Goal: Task Accomplishment & Management: Manage account settings

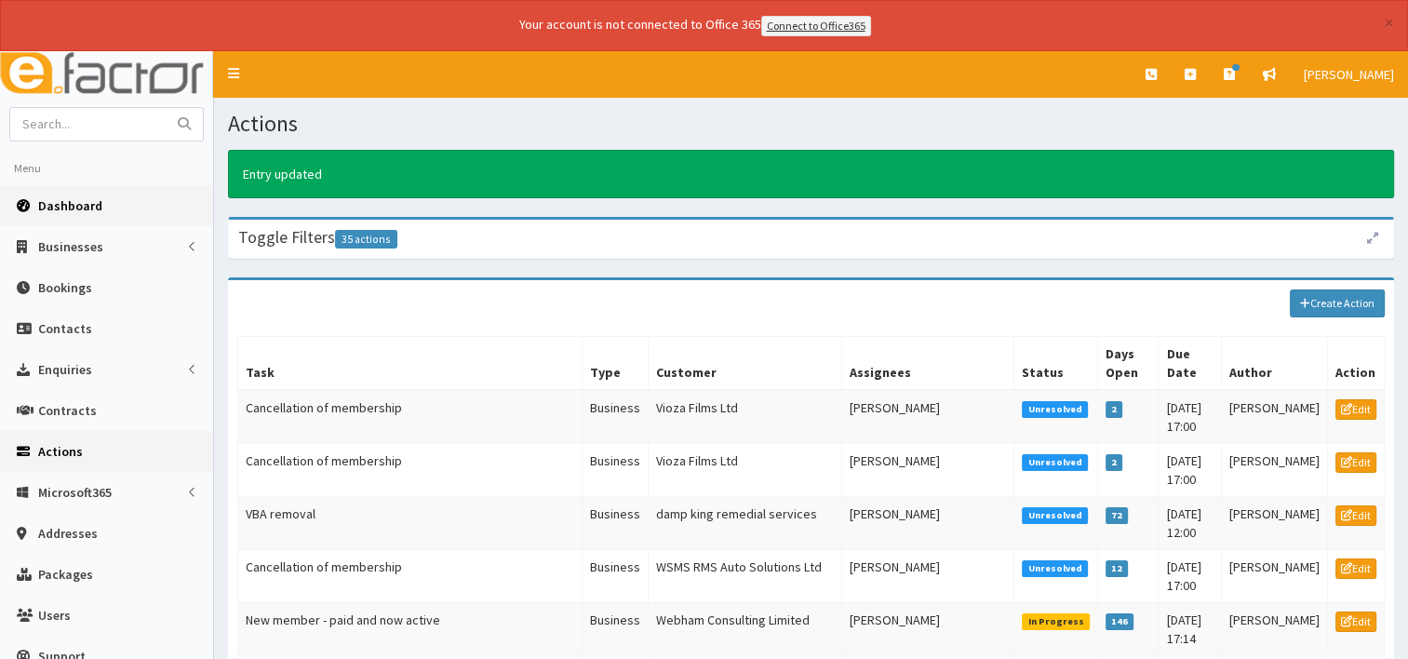
click at [78, 212] on link "Dashboard" at bounding box center [106, 205] width 213 height 41
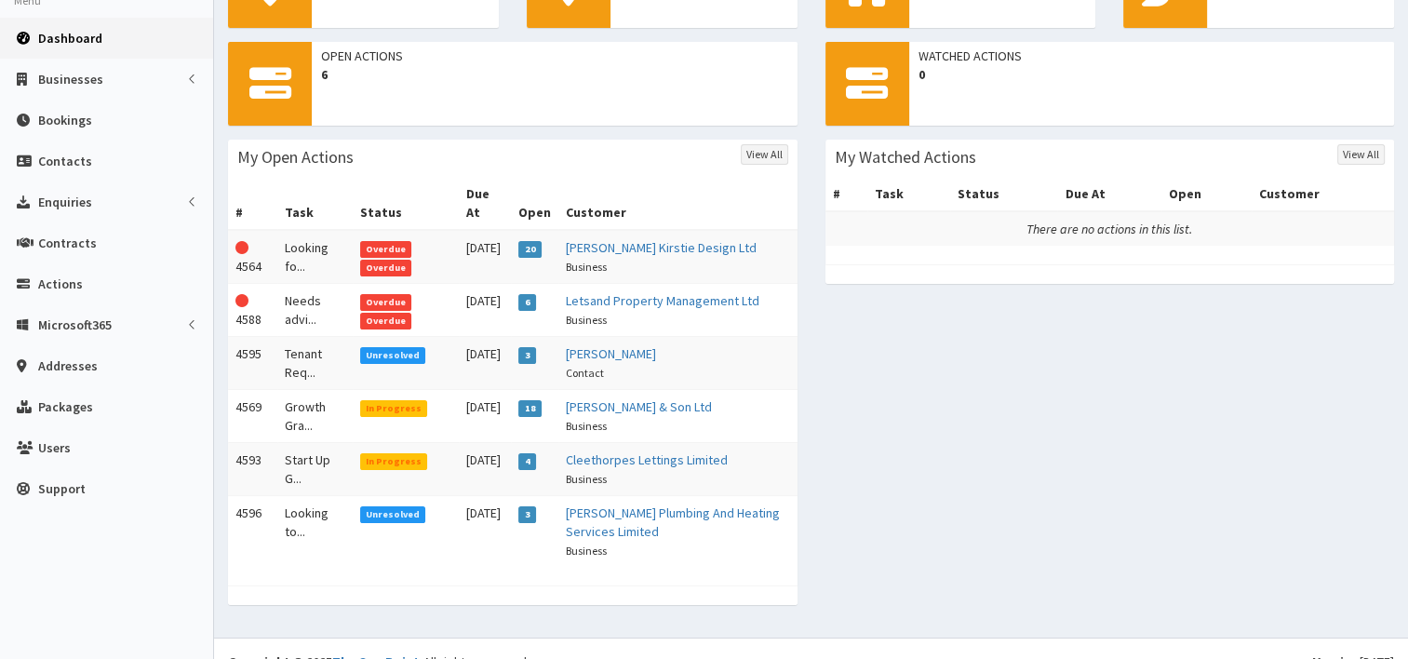
scroll to position [172, 0]
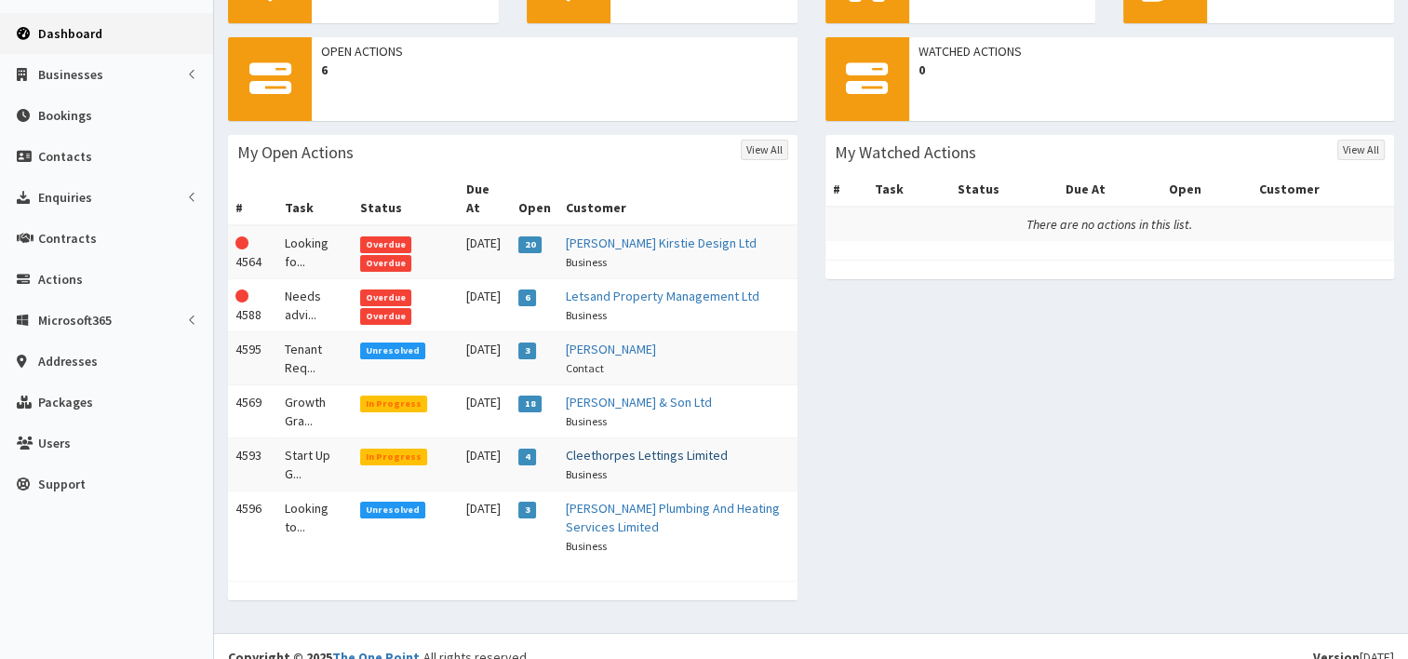
click at [615, 447] on link "Cleethorpes Lettings Limited" at bounding box center [647, 455] width 162 height 17
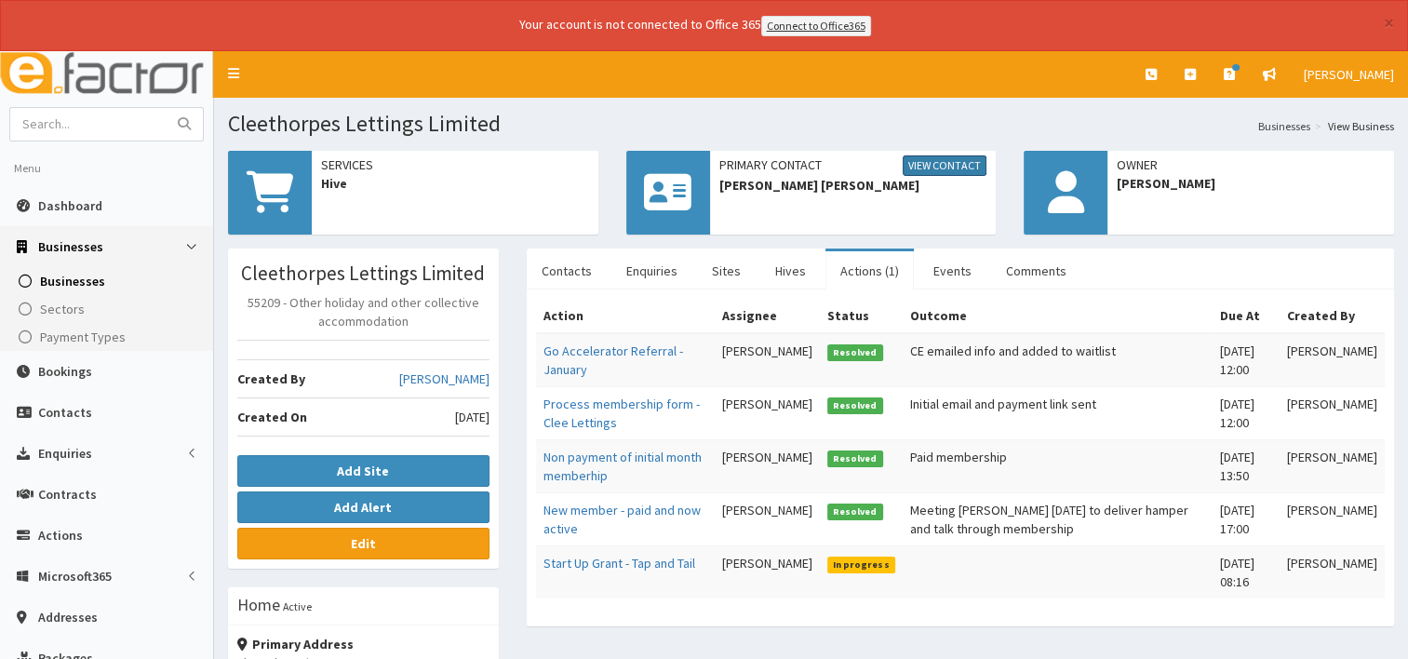
click at [942, 166] on link "View Contact" at bounding box center [945, 165] width 84 height 20
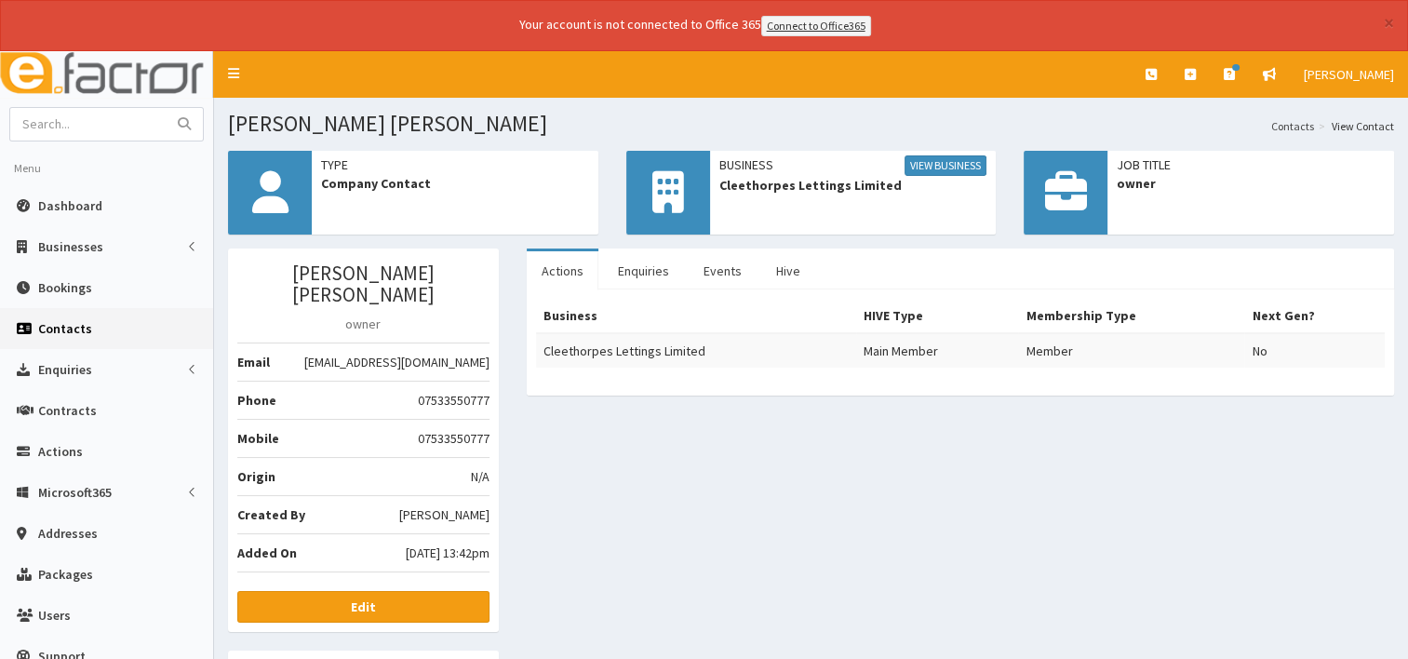
drag, startPoint x: 286, startPoint y: 342, endPoint x: 488, endPoint y: 352, distance: 202.3
click at [488, 352] on li "Email enquiries@cleethorpeslettings.co.uk" at bounding box center [363, 362] width 252 height 39
drag, startPoint x: 488, startPoint y: 352, endPoint x: 420, endPoint y: 337, distance: 69.6
copy li "[EMAIL_ADDRESS][DOMAIN_NAME]"
click at [963, 164] on link "View Business" at bounding box center [946, 165] width 82 height 20
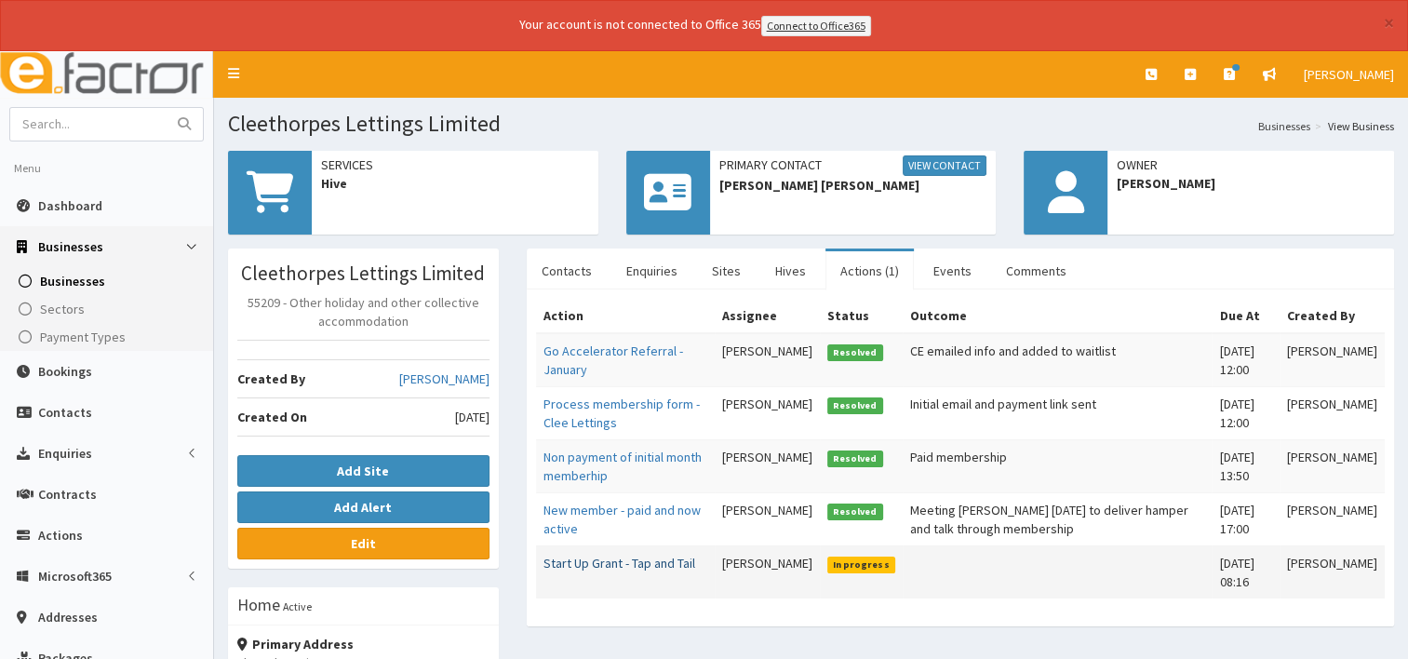
click at [626, 556] on link "Start Up Grant - Tap and Tail" at bounding box center [620, 563] width 152 height 17
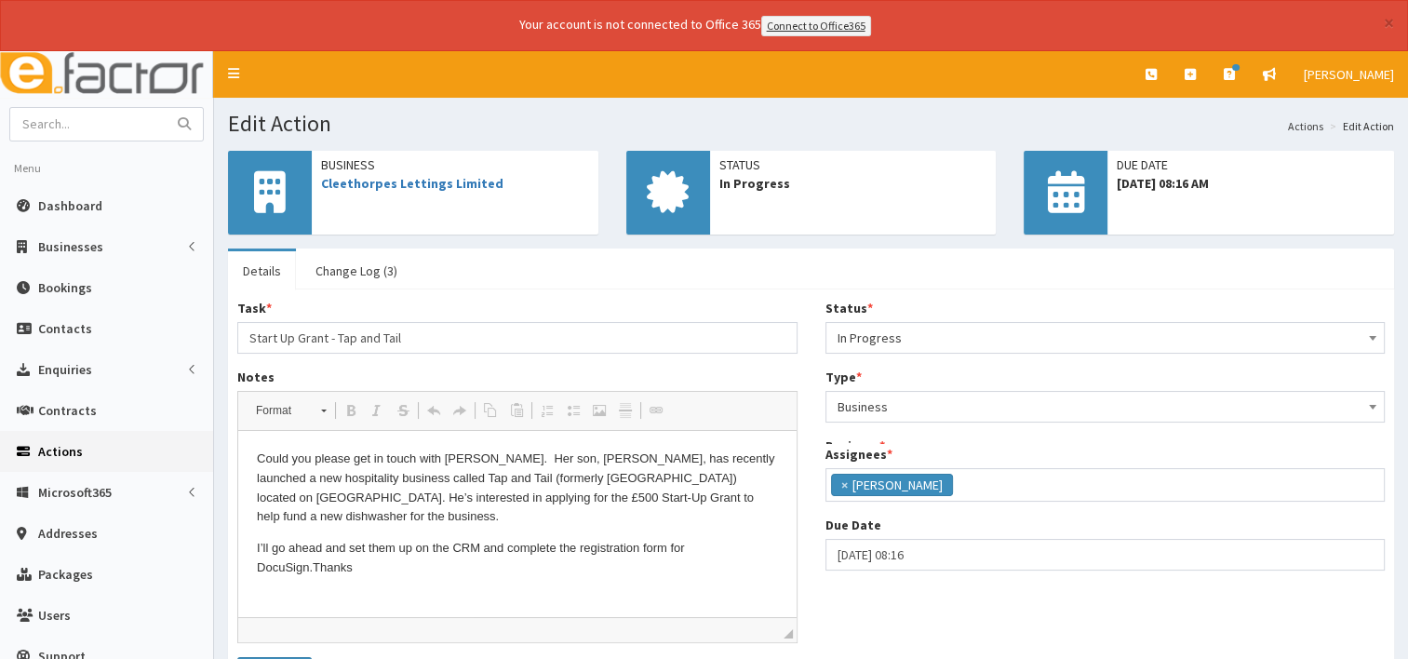
scroll to position [63, 0]
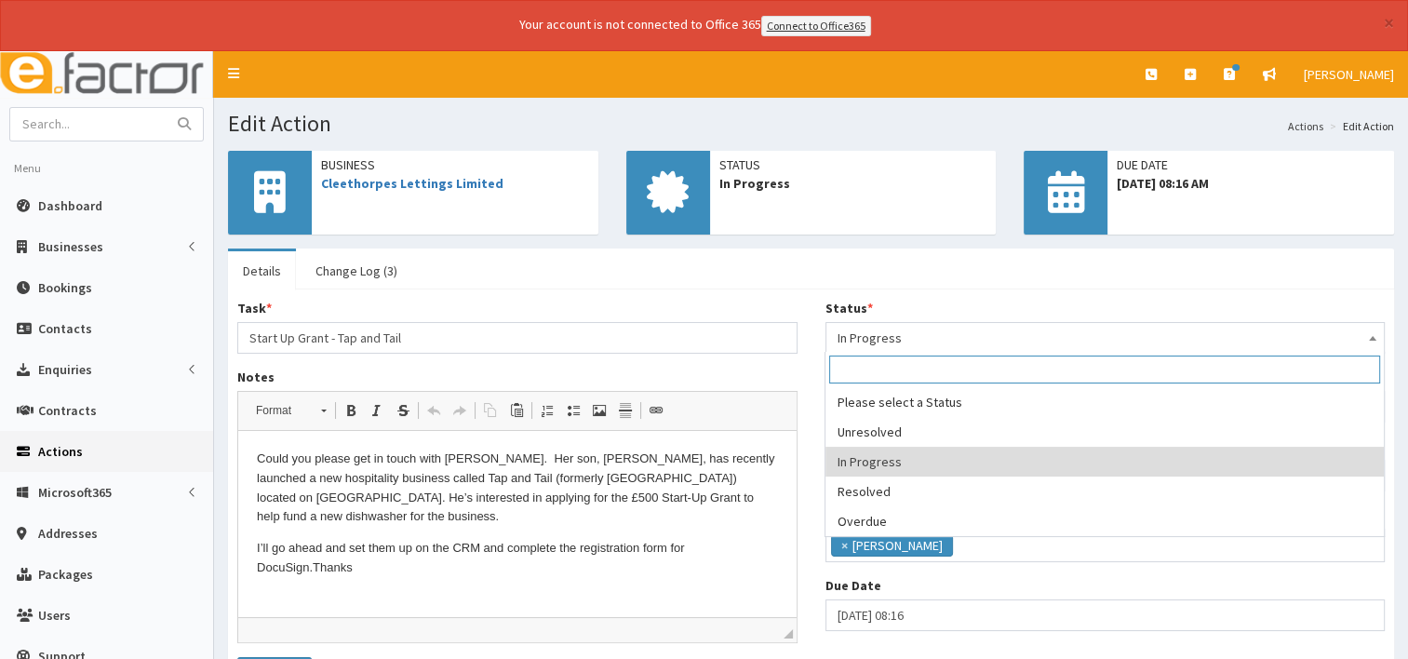
click at [1375, 331] on span at bounding box center [1373, 336] width 19 height 26
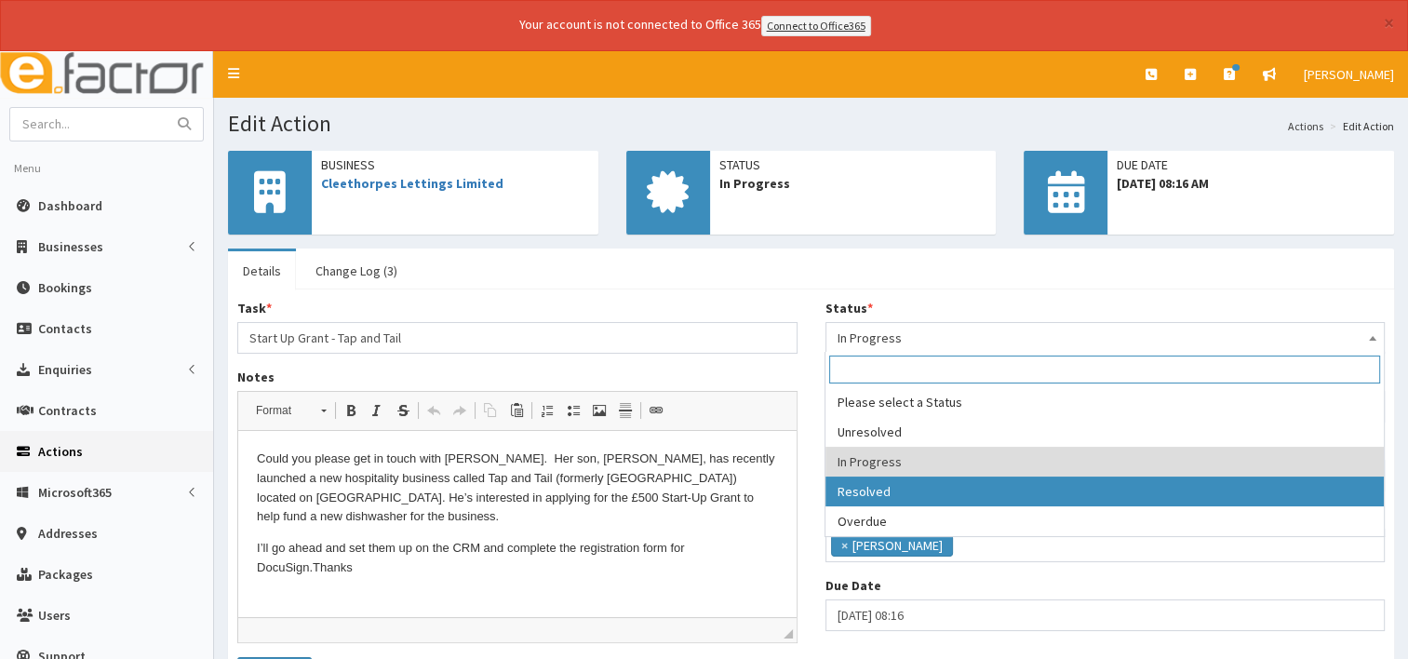
select select "3"
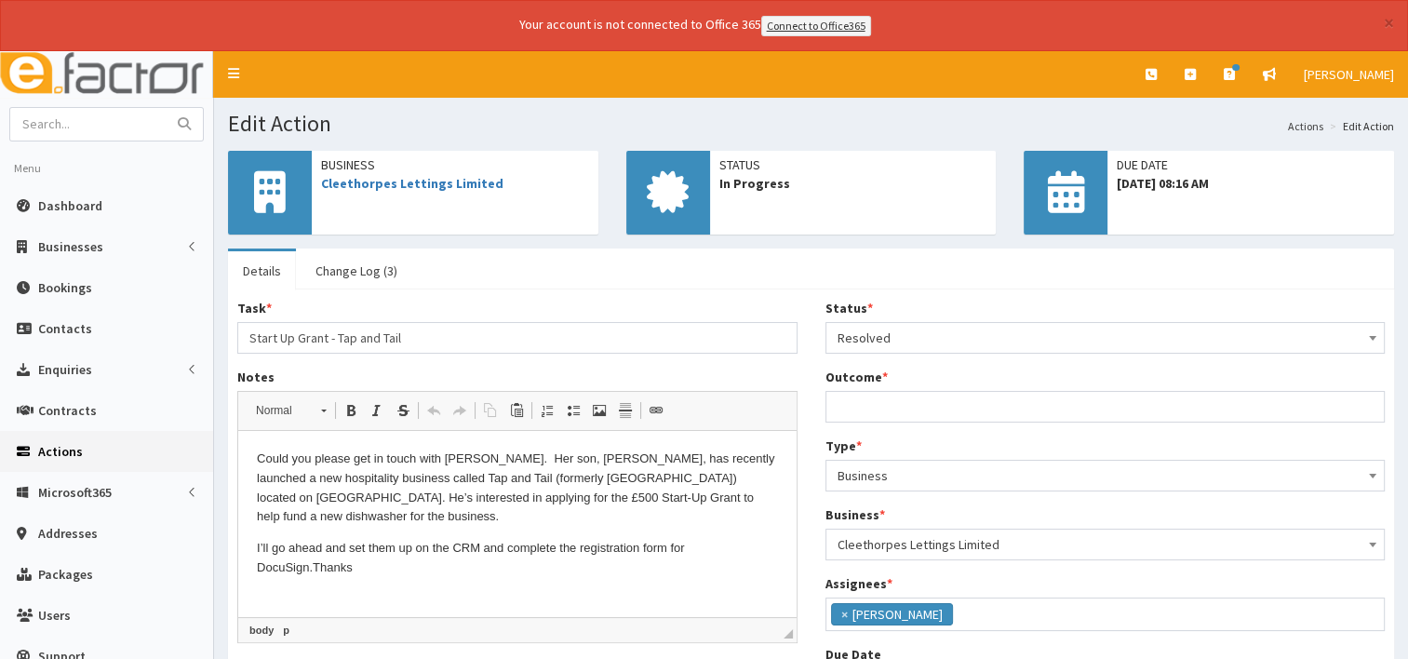
click at [406, 576] on p "I’ll go ahead and set them up on the CRM and complete the registration form for…" at bounding box center [517, 558] width 521 height 39
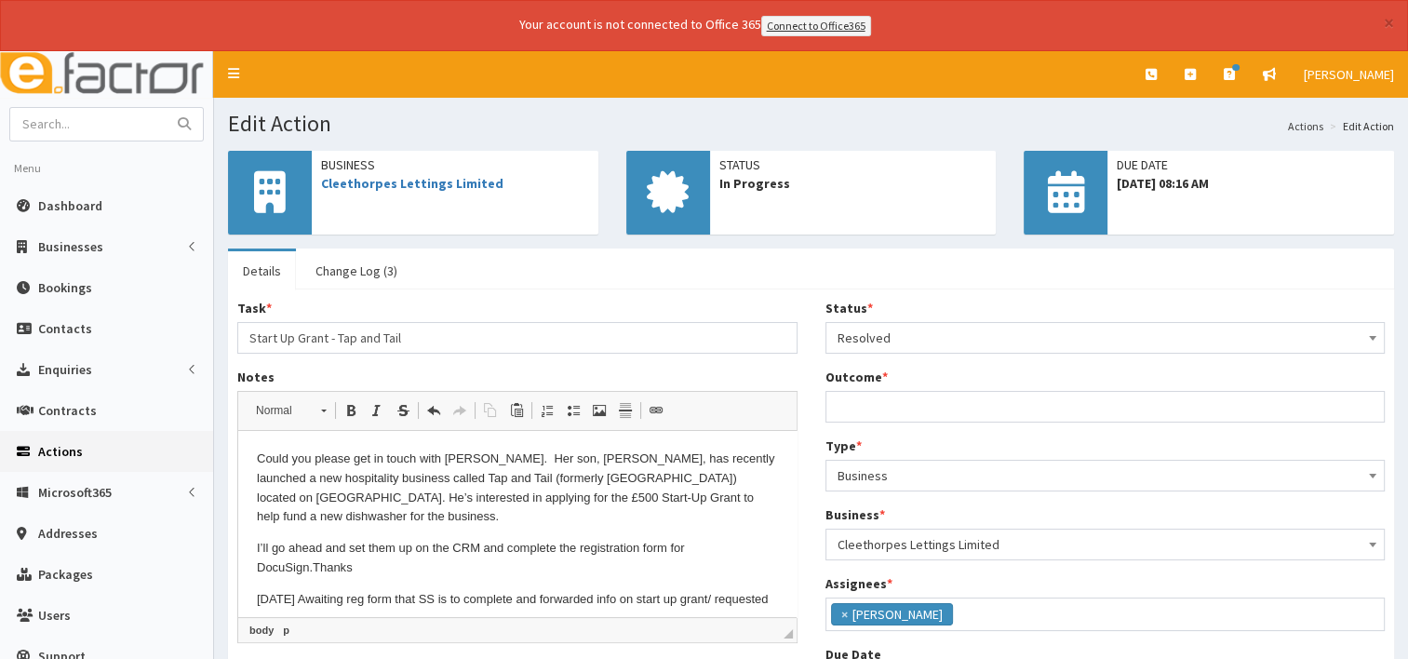
scroll to position [8, 0]
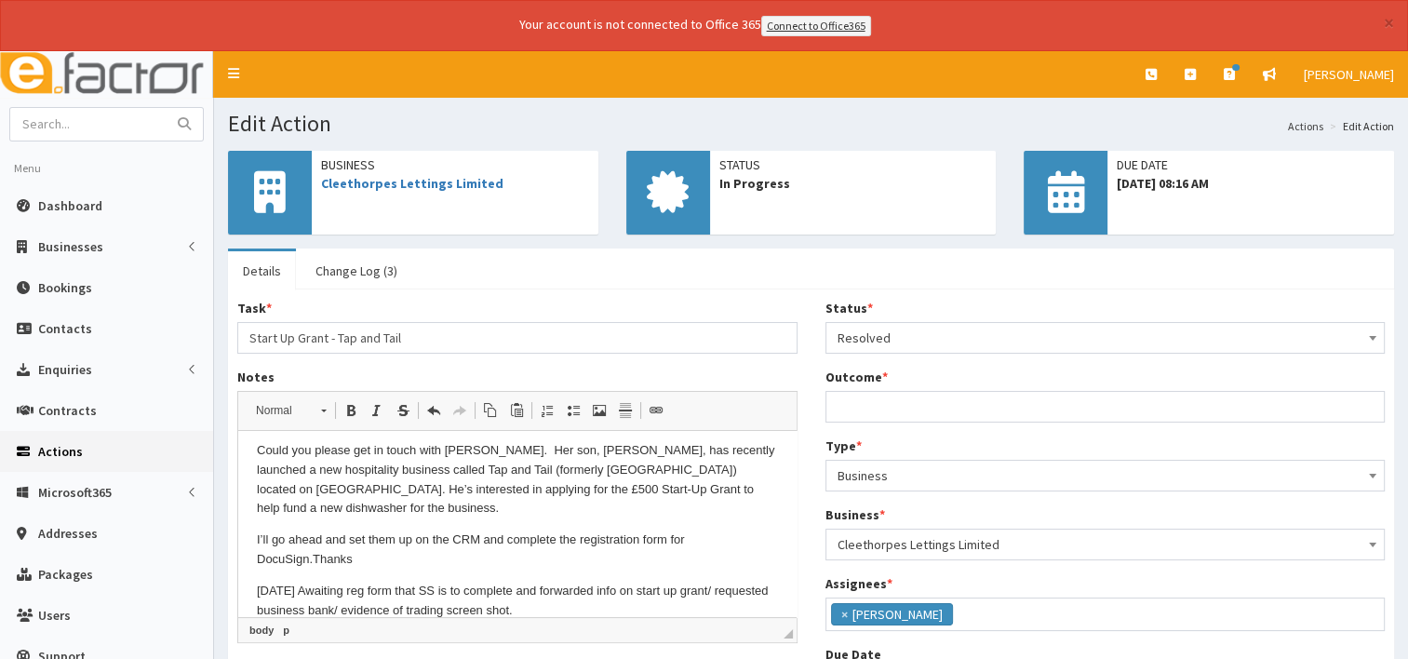
copy p "[DATE] Awaiting reg form that SS is to complete and forwarded info on start up …"
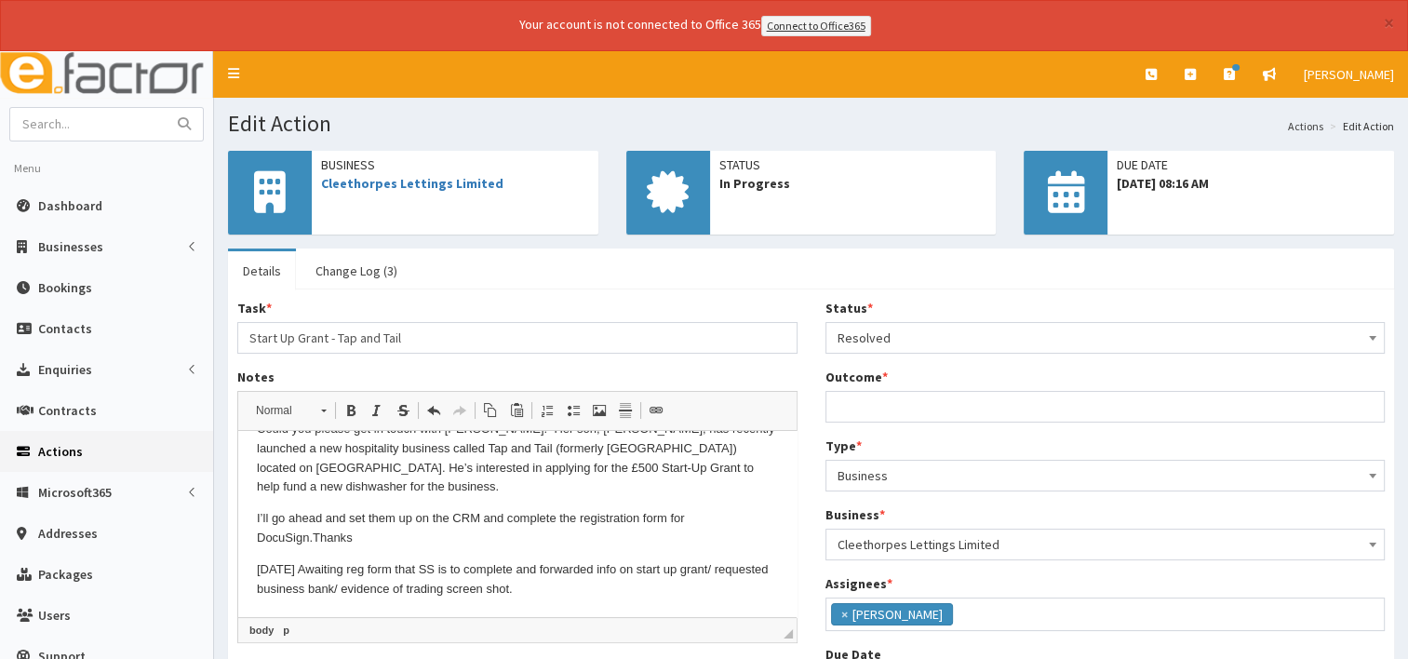
scroll to position [174, 0]
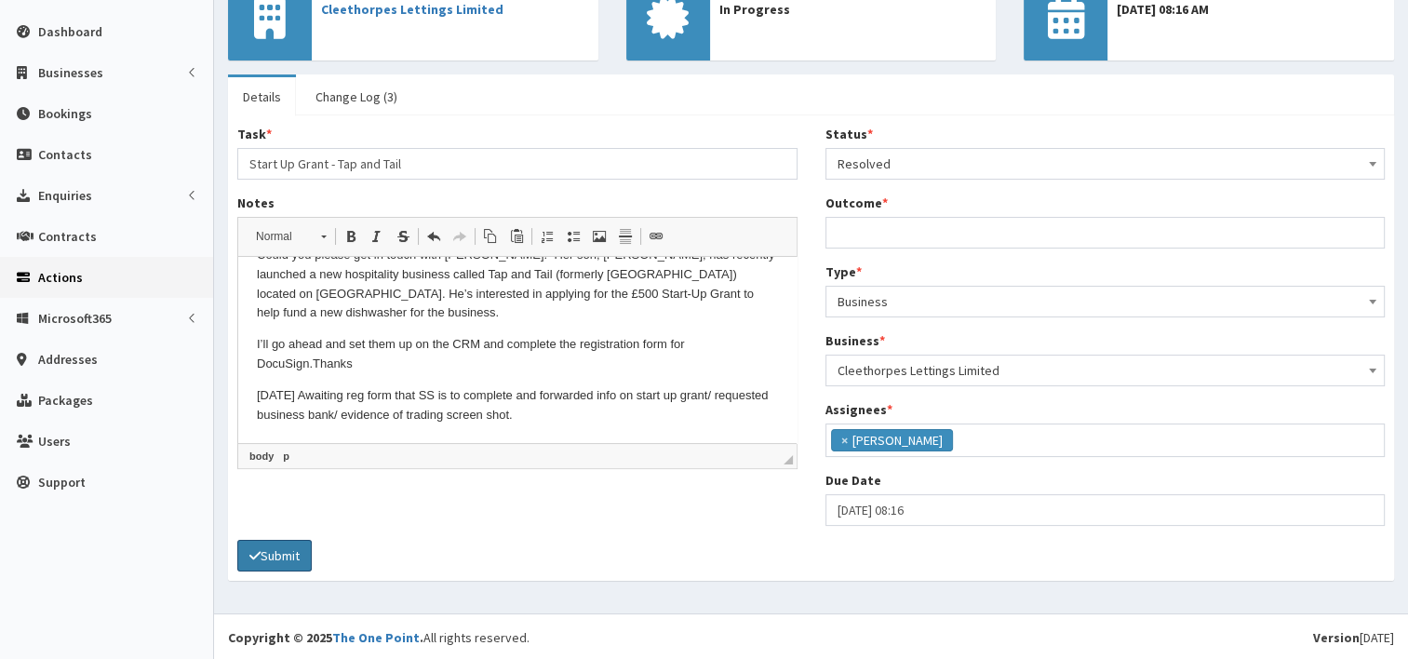
click at [287, 557] on button "Submit" at bounding box center [274, 556] width 74 height 32
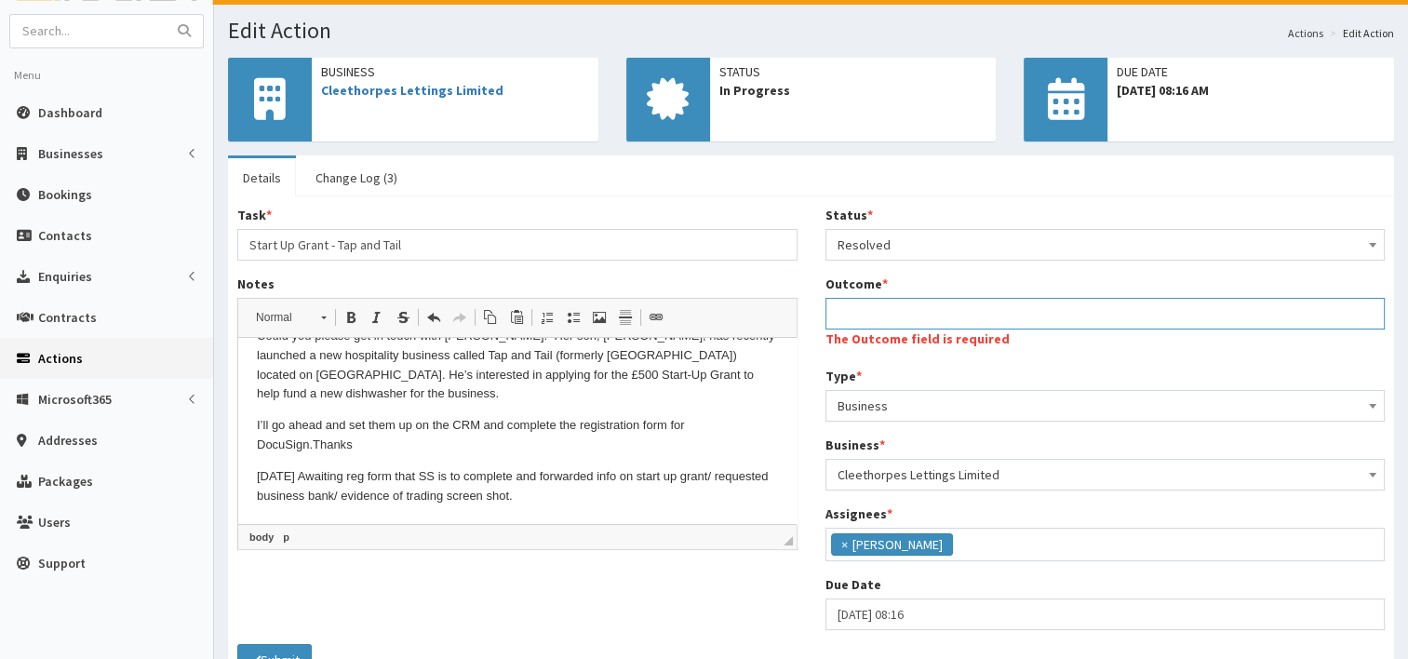
scroll to position [0, 0]
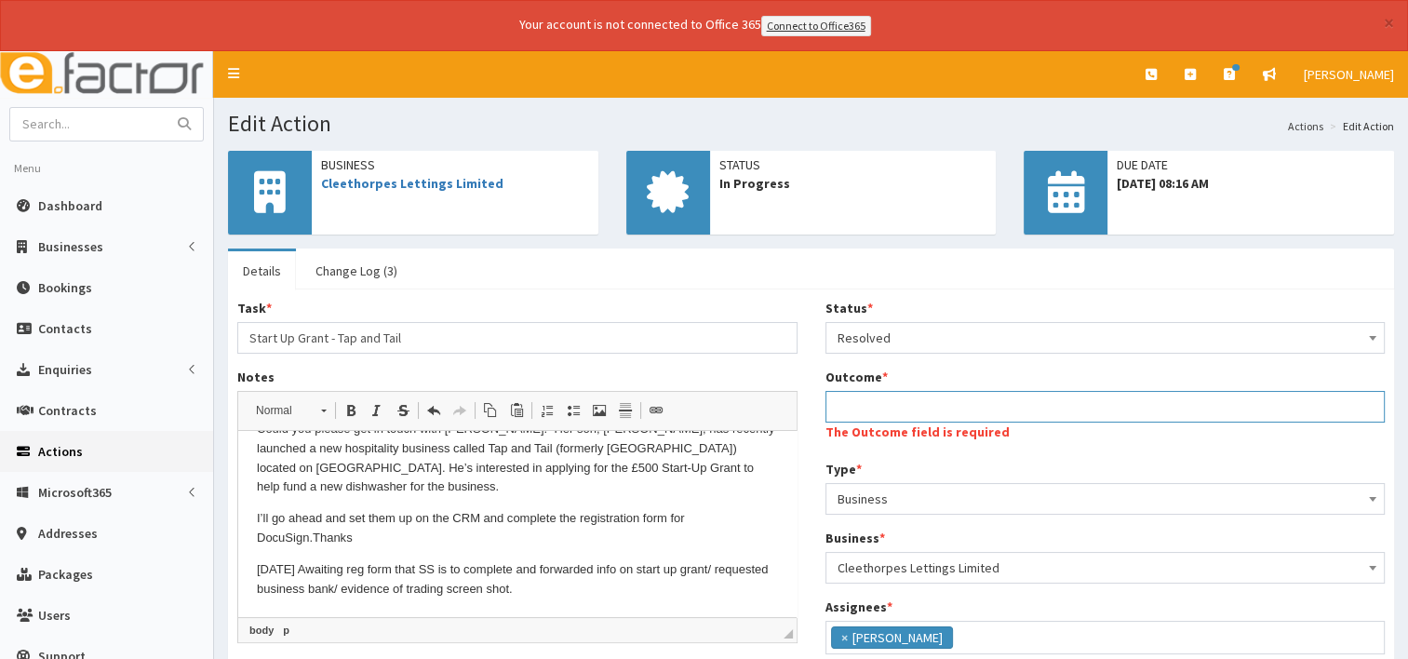
click at [839, 407] on input "Outcome *" at bounding box center [1106, 407] width 560 height 32
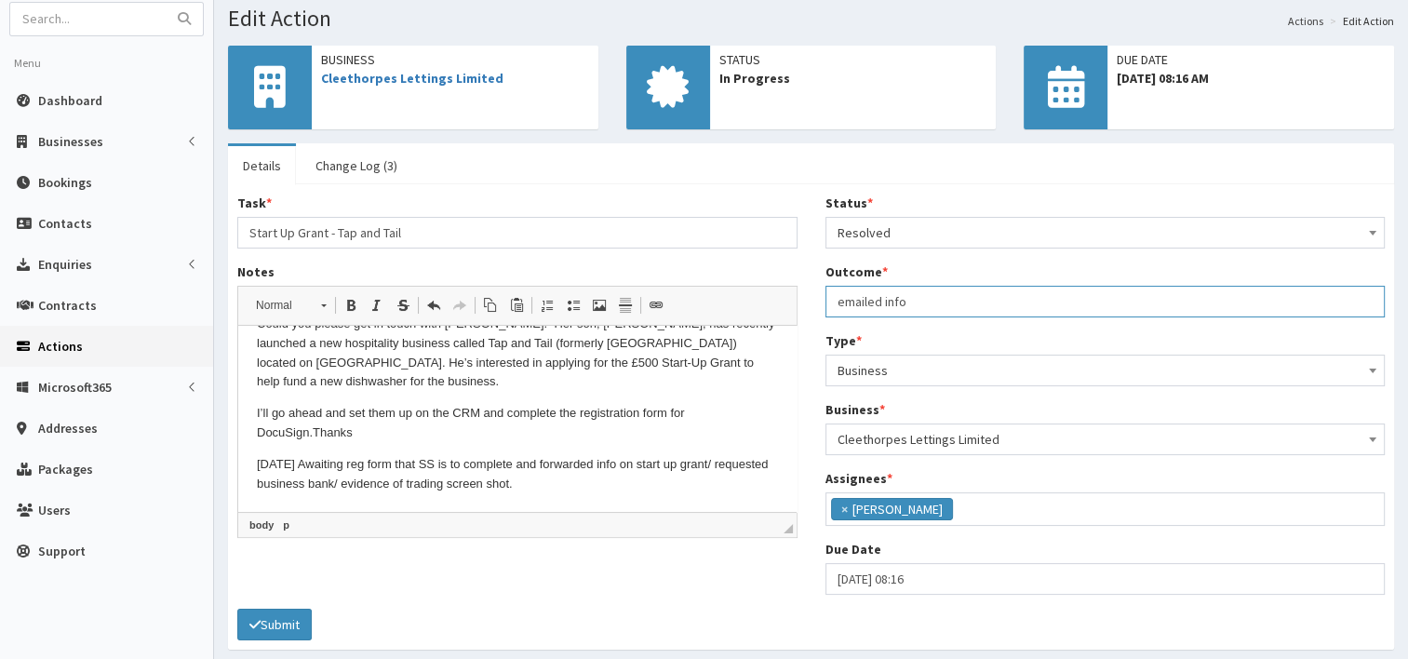
scroll to position [174, 0]
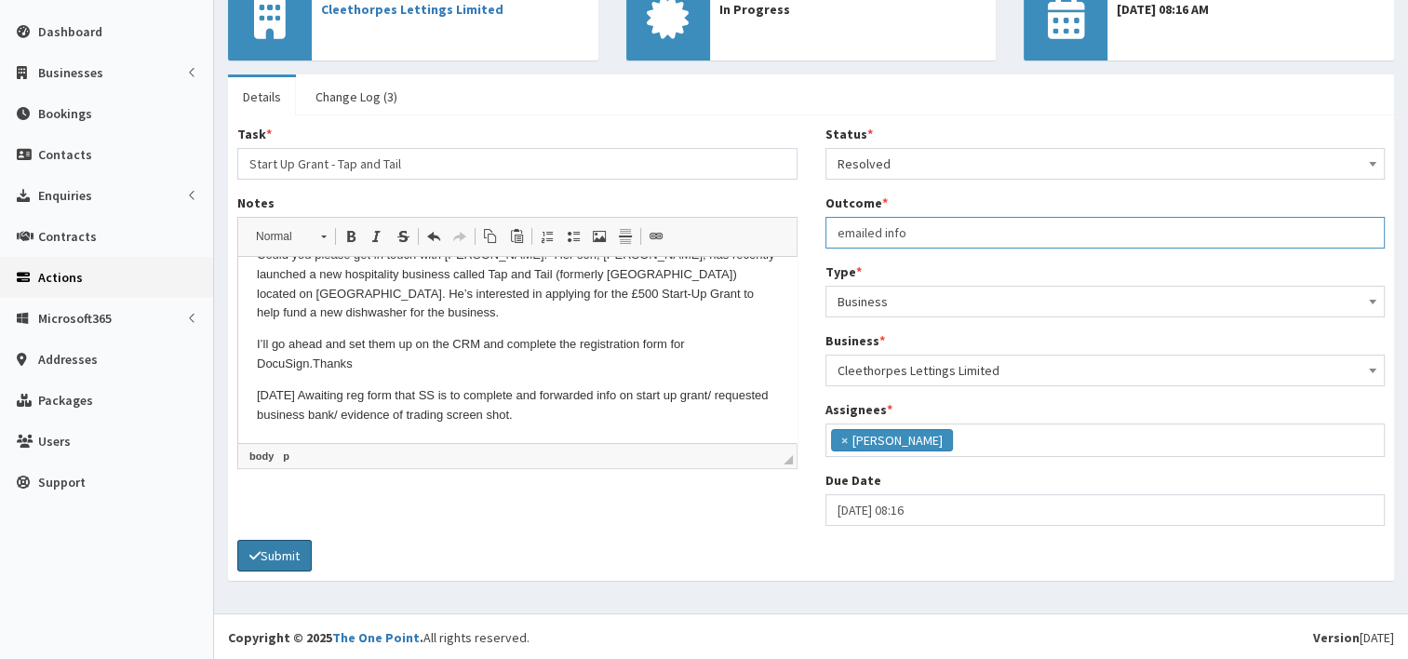
type input "emailed info"
click at [272, 549] on button "Submit" at bounding box center [274, 556] width 74 height 32
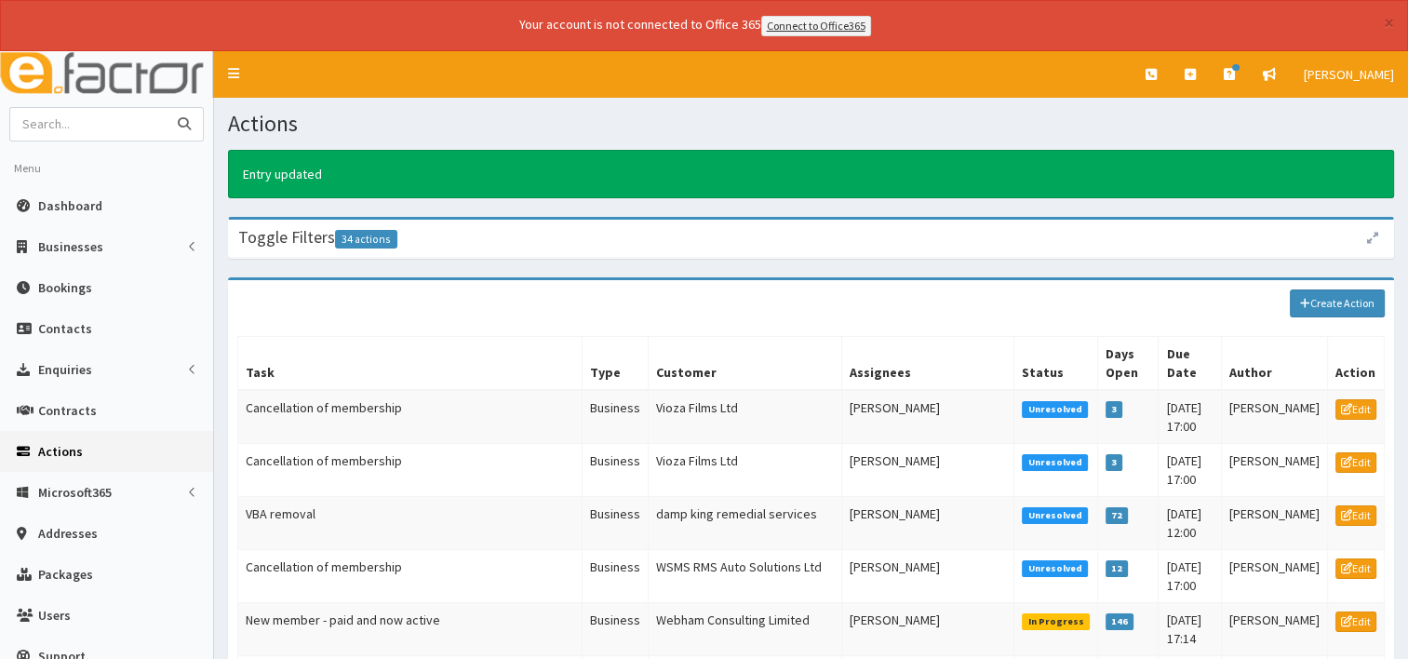
click at [73, 123] on input "text" at bounding box center [88, 124] width 156 height 33
type input "cleethorpes"
click at [182, 127] on icon "submit" at bounding box center [184, 123] width 13 height 13
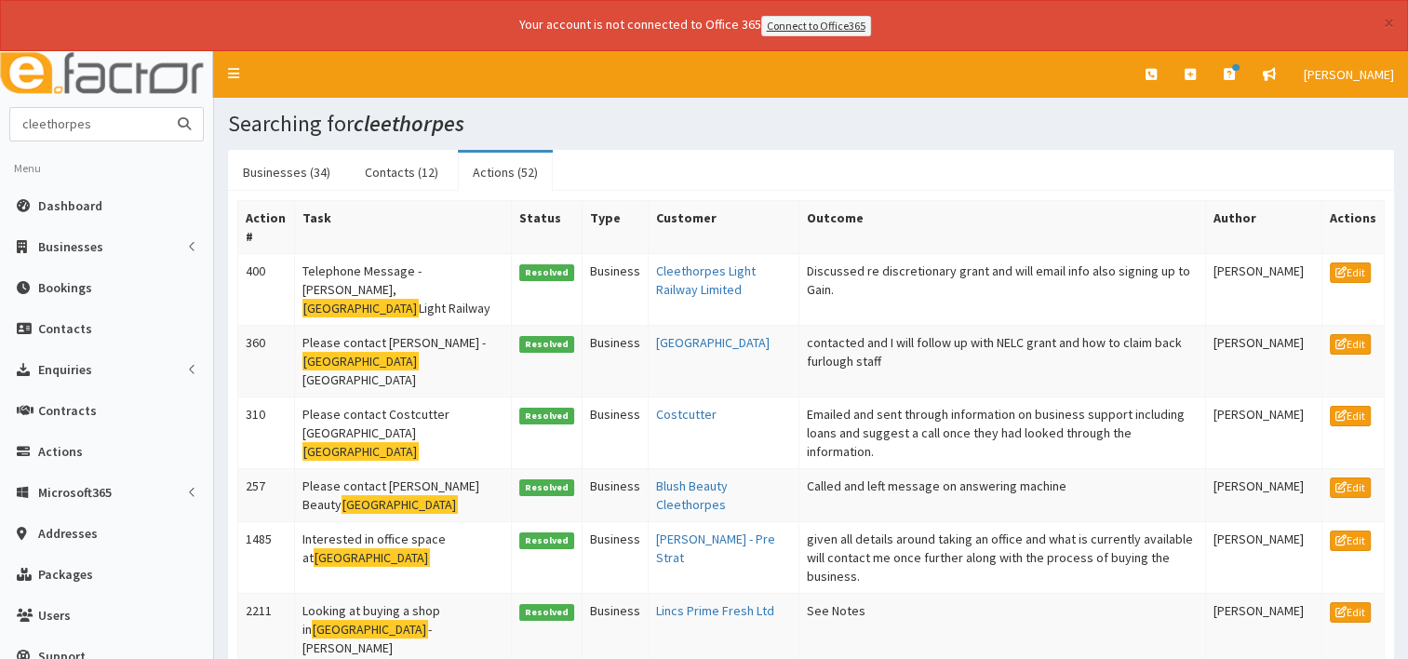
click at [104, 129] on input "cleethorpes" at bounding box center [88, 124] width 156 height 33
type input "cleethorpes lettings"
click at [166, 108] on button "submit" at bounding box center [184, 124] width 37 height 33
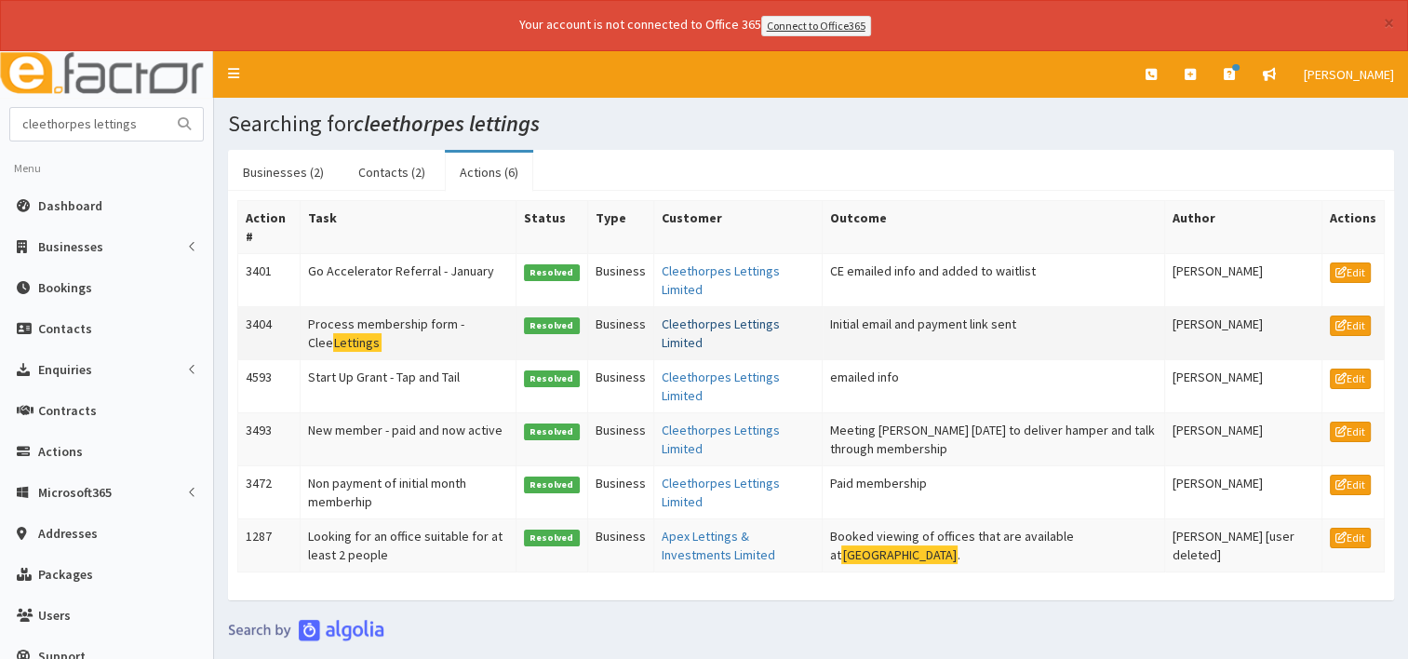
click at [758, 316] on link "Cleethorpes Lettings Limited" at bounding box center [721, 333] width 118 height 35
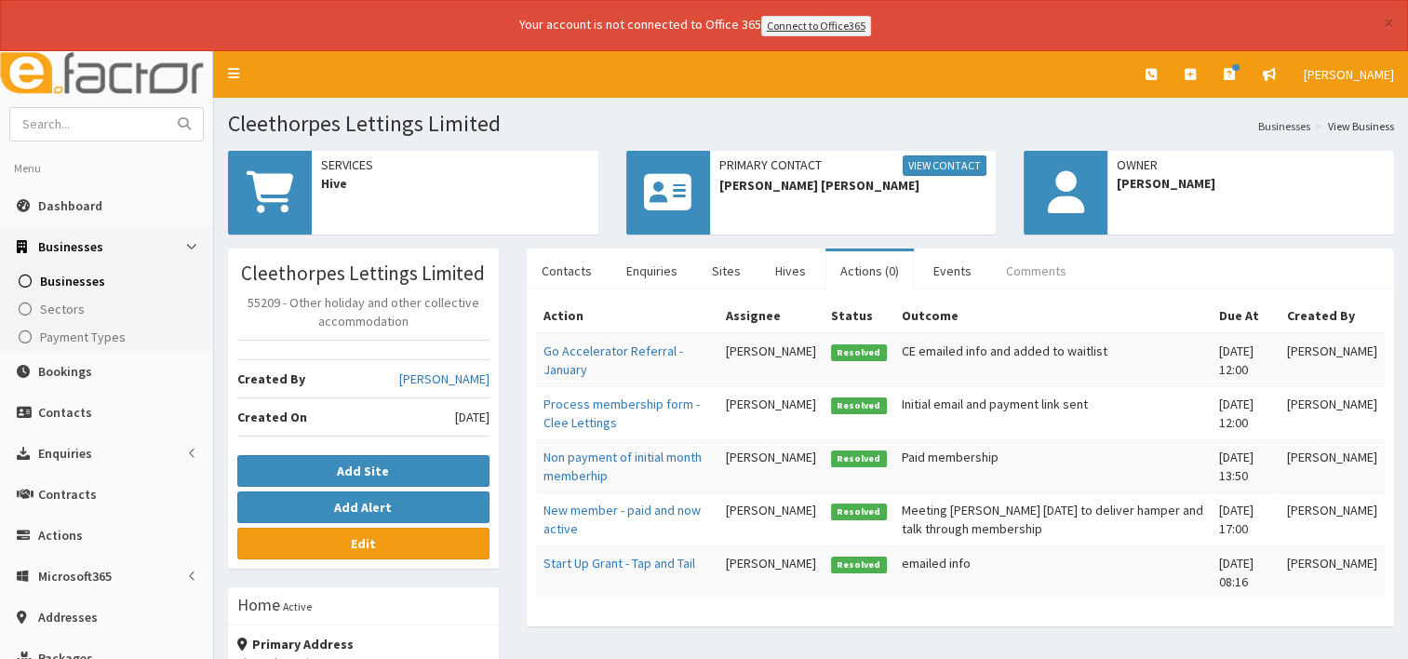
click at [1013, 268] on link "Comments" at bounding box center [1036, 270] width 90 height 39
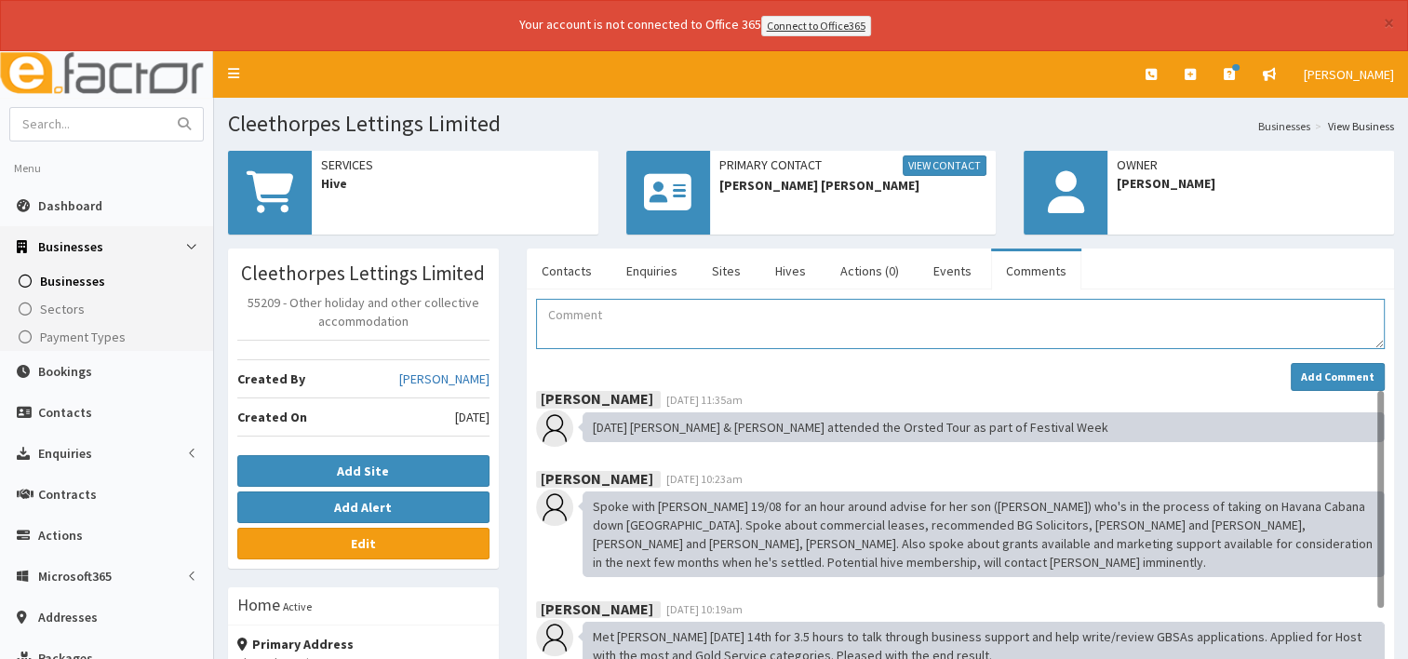
click at [592, 328] on textarea "Comment" at bounding box center [960, 324] width 849 height 50
paste textarea "[DATE] Awaiting reg form that SS is to complete and forwarded info on start up …"
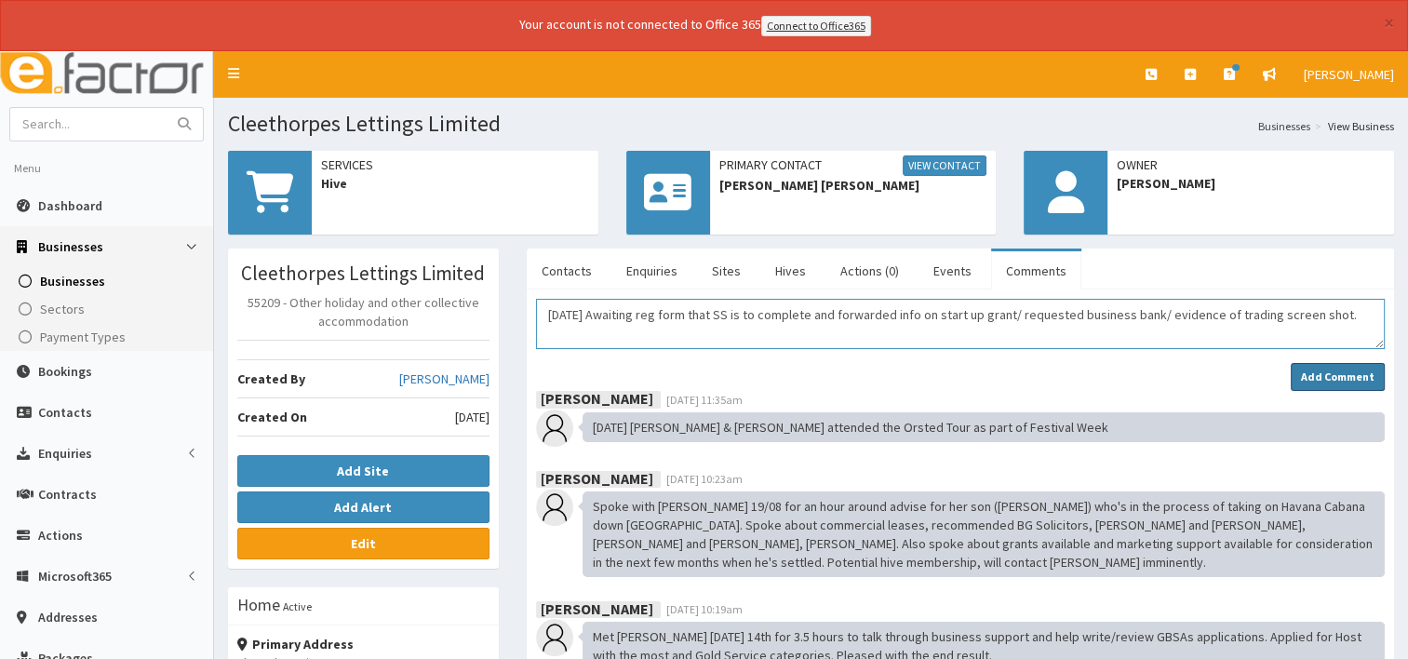
type textarea "[DATE] Awaiting reg form that SS is to complete and forwarded info on start up …"
click at [1322, 380] on strong "Add Comment" at bounding box center [1338, 377] width 74 height 14
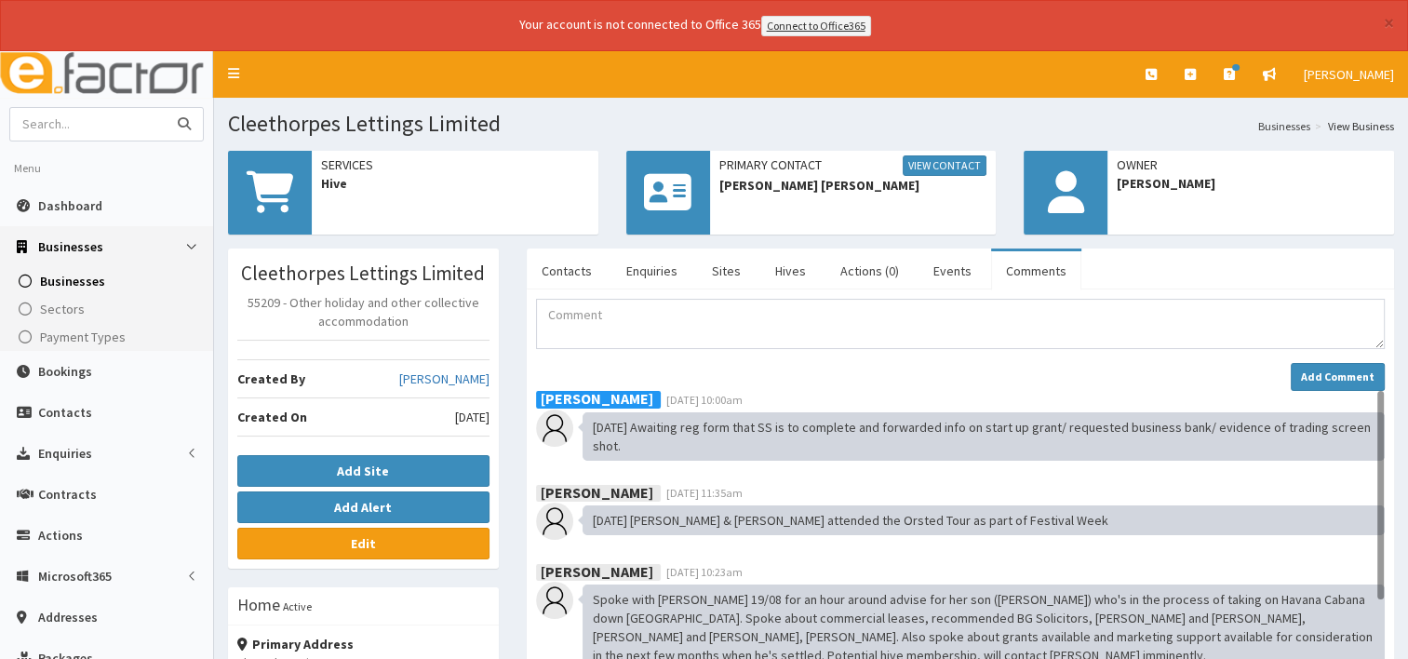
click at [101, 119] on input "text" at bounding box center [88, 124] width 156 height 33
type input "top and tail"
click at [166, 108] on button "submit" at bounding box center [184, 124] width 37 height 33
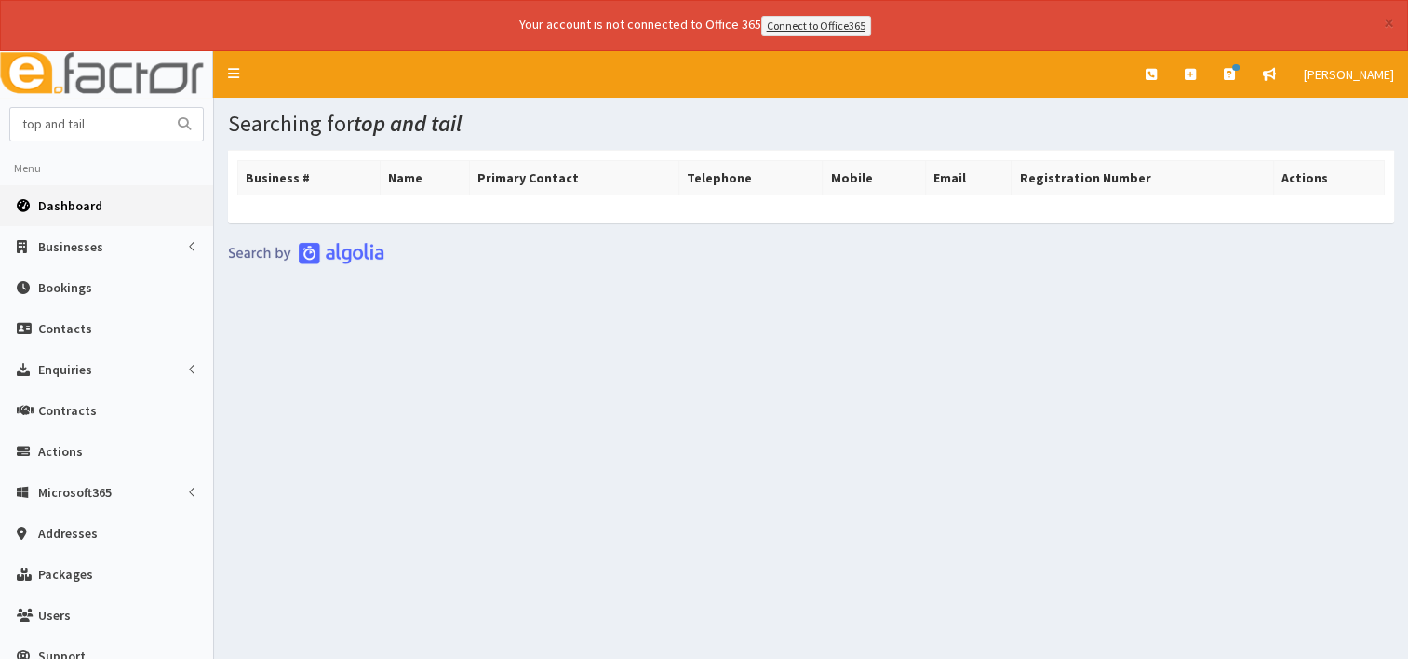
click at [60, 201] on span "Dashboard" at bounding box center [70, 205] width 64 height 17
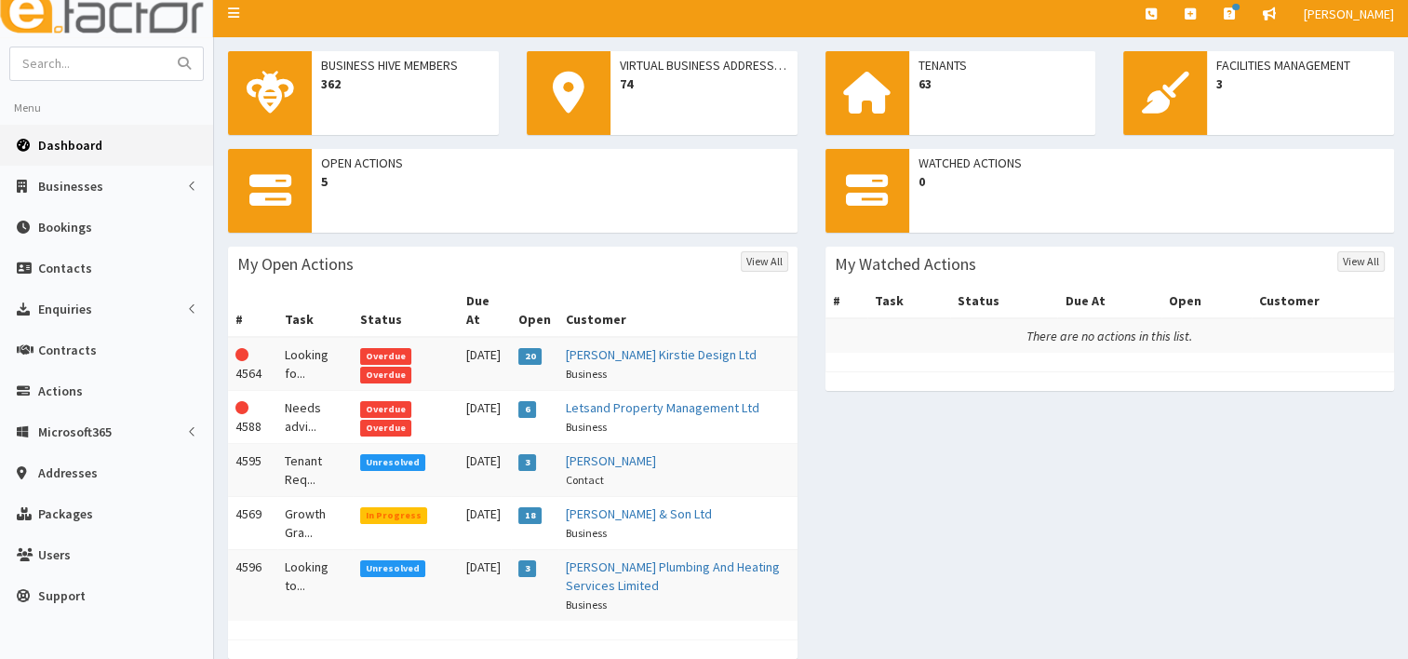
scroll to position [93, 0]
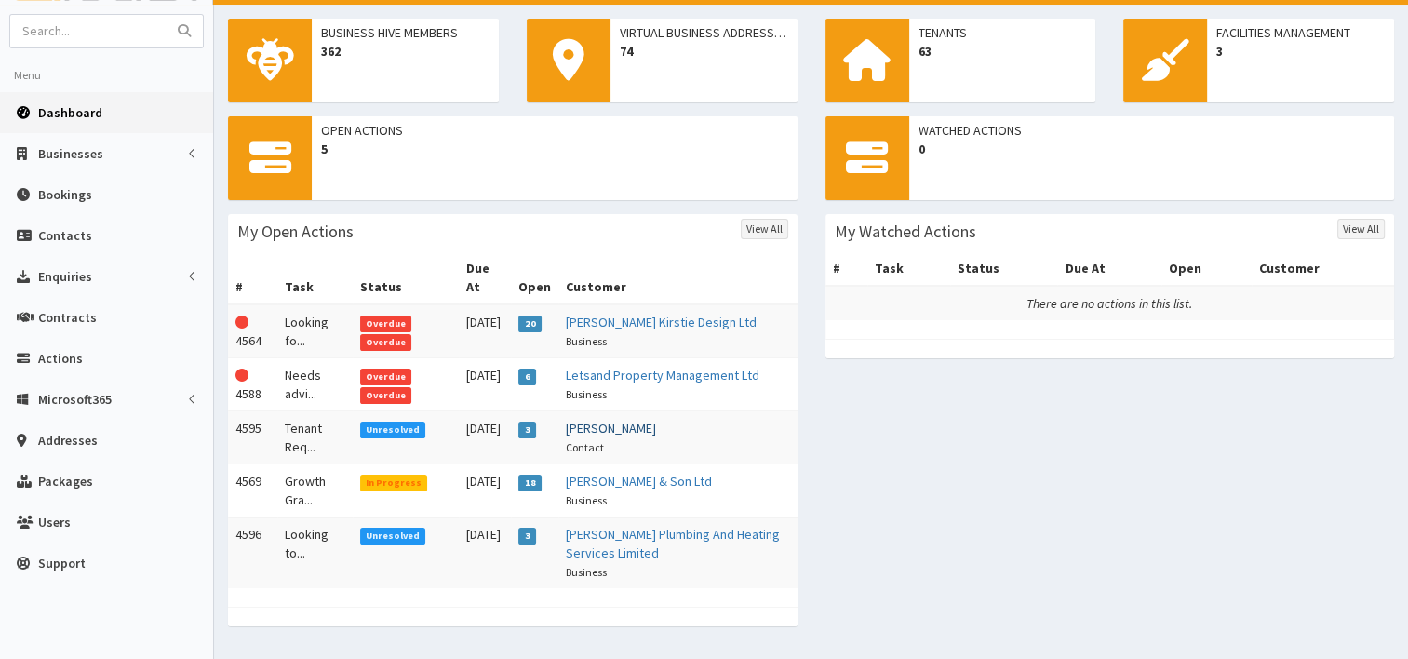
click at [614, 420] on link "[PERSON_NAME]" at bounding box center [611, 428] width 90 height 17
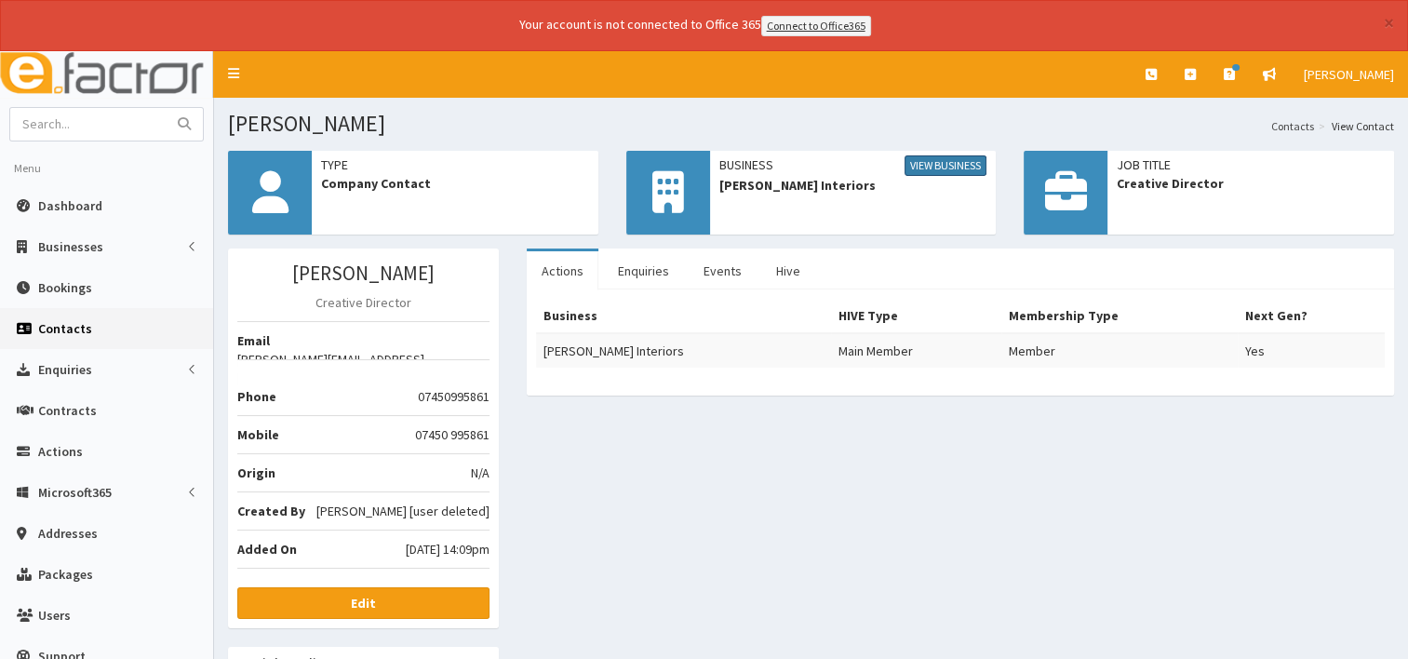
click at [923, 159] on link "View Business" at bounding box center [946, 165] width 82 height 20
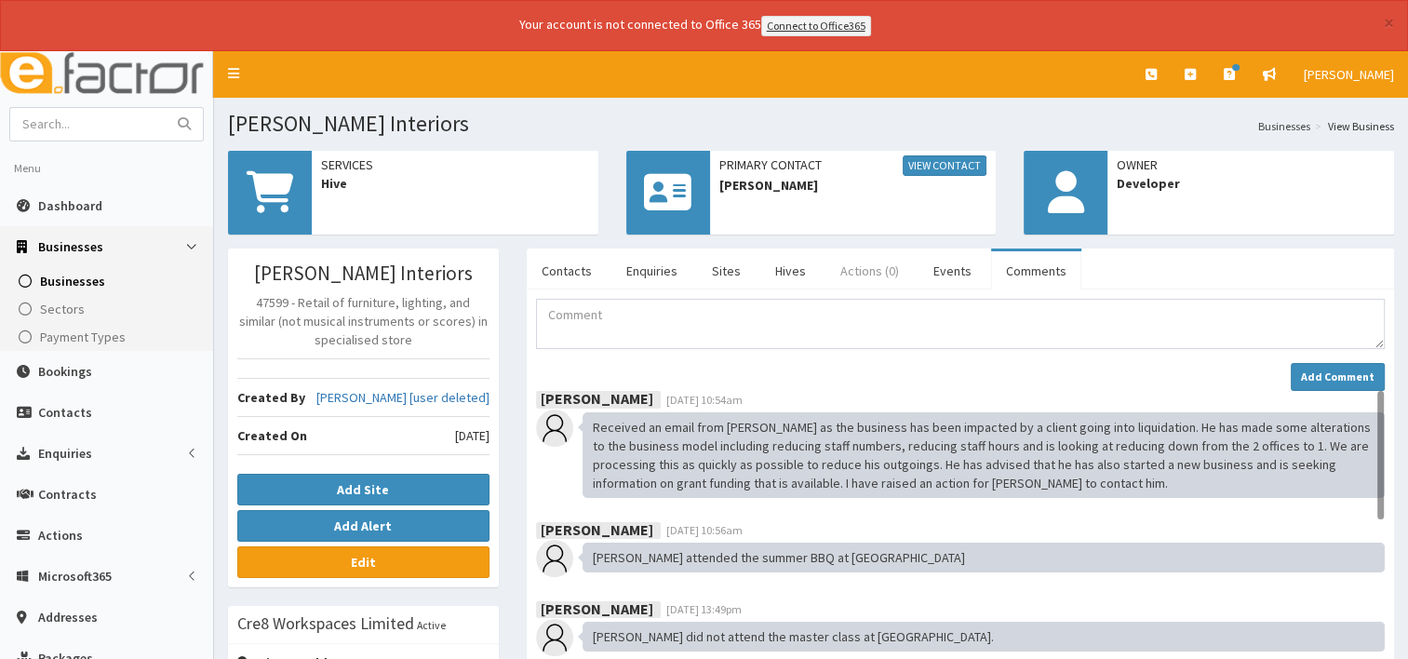
click at [844, 274] on link "Actions (0)" at bounding box center [870, 270] width 88 height 39
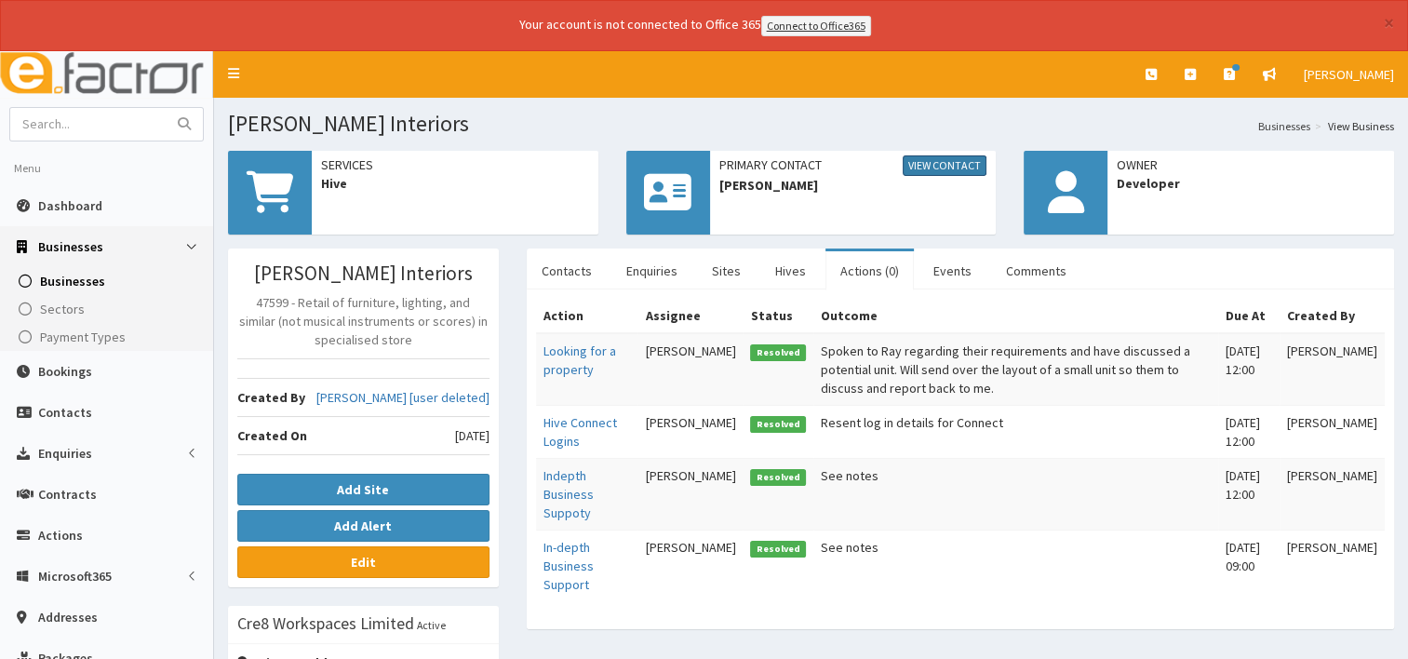
click at [927, 165] on link "View Contact" at bounding box center [945, 165] width 84 height 20
click at [73, 209] on span "Dashboard" at bounding box center [70, 205] width 64 height 17
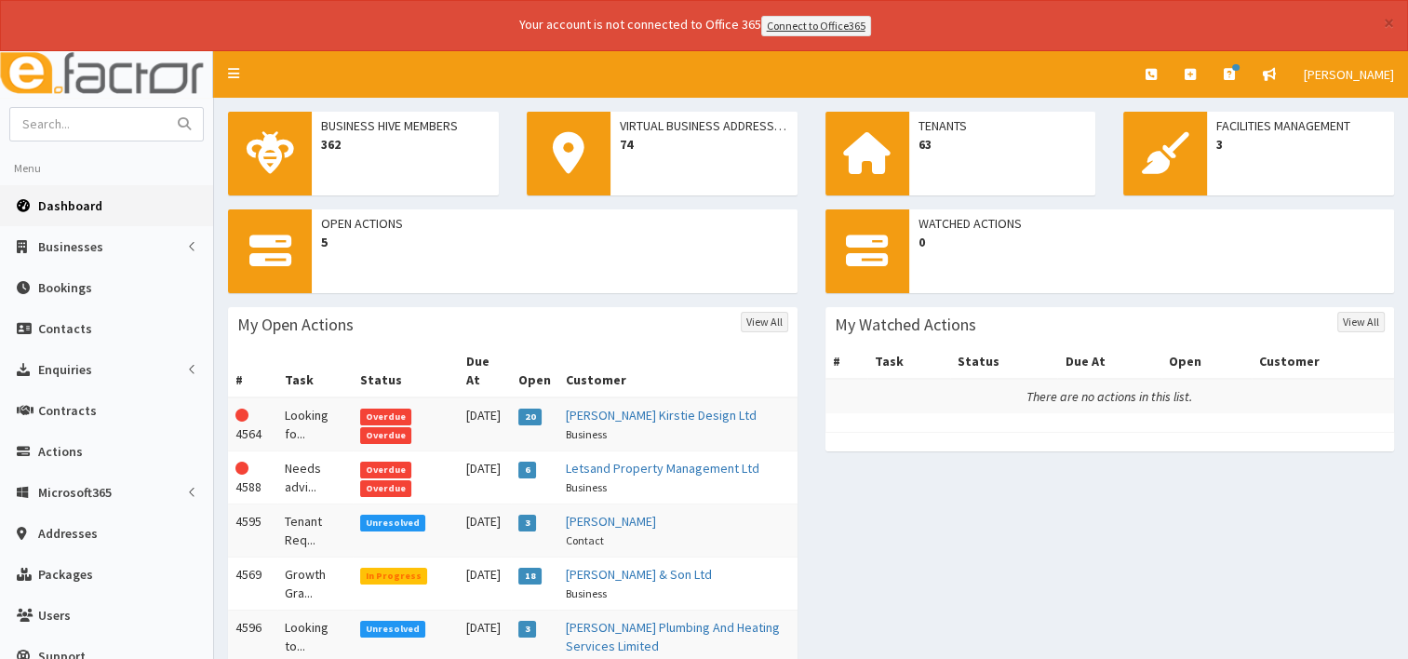
click at [406, 515] on span "Unresolved" at bounding box center [393, 523] width 66 height 17
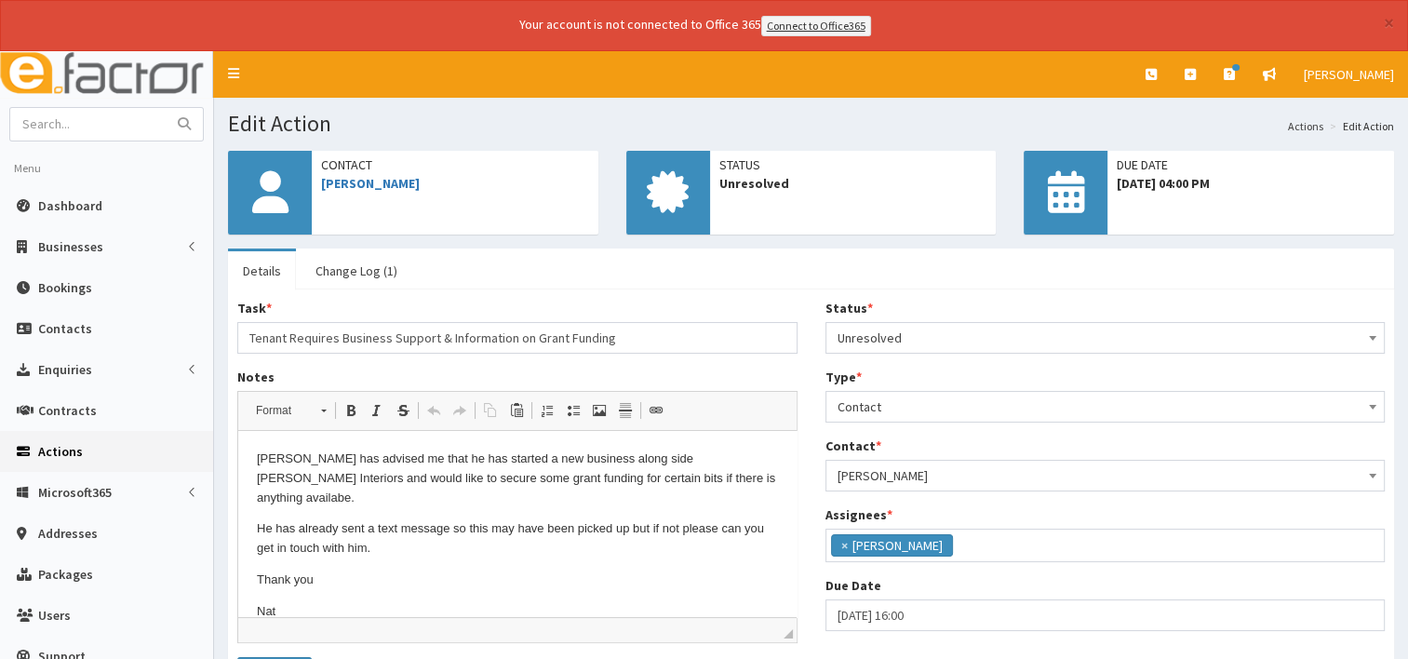
scroll to position [4, 0]
click at [53, 199] on span "Dashboard" at bounding box center [70, 205] width 64 height 17
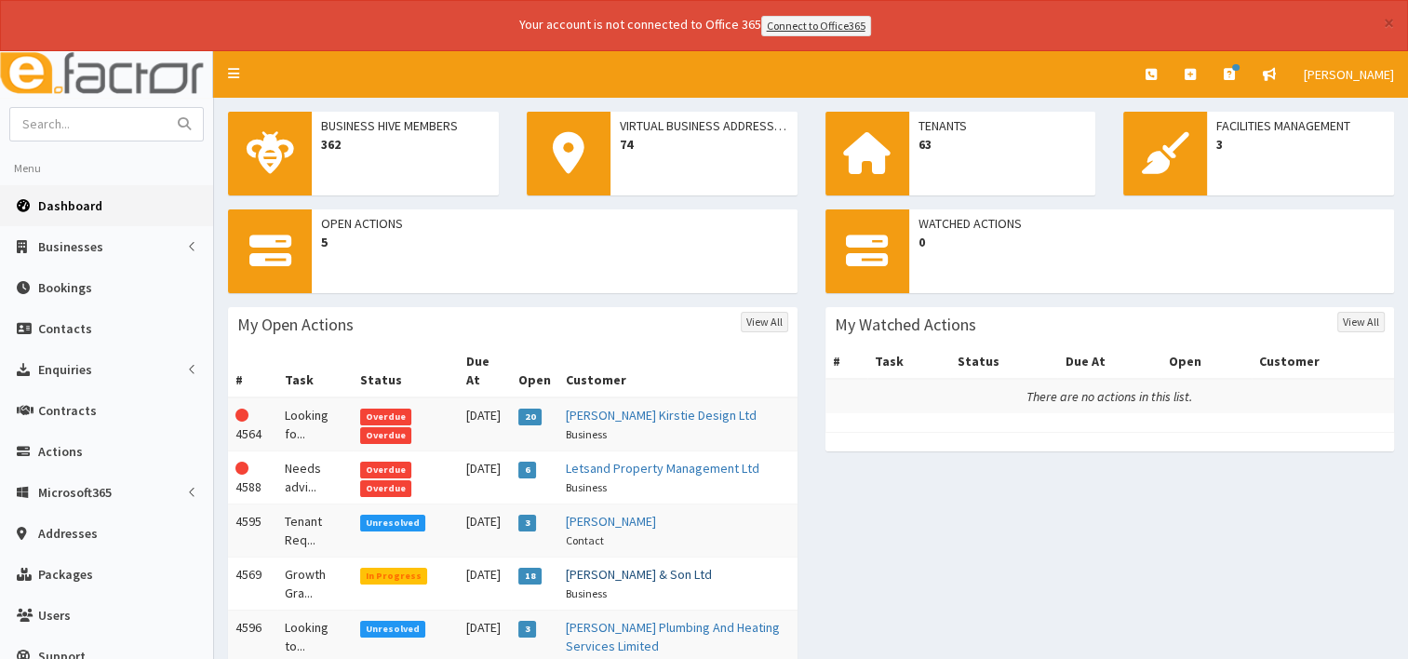
scroll to position [119, 0]
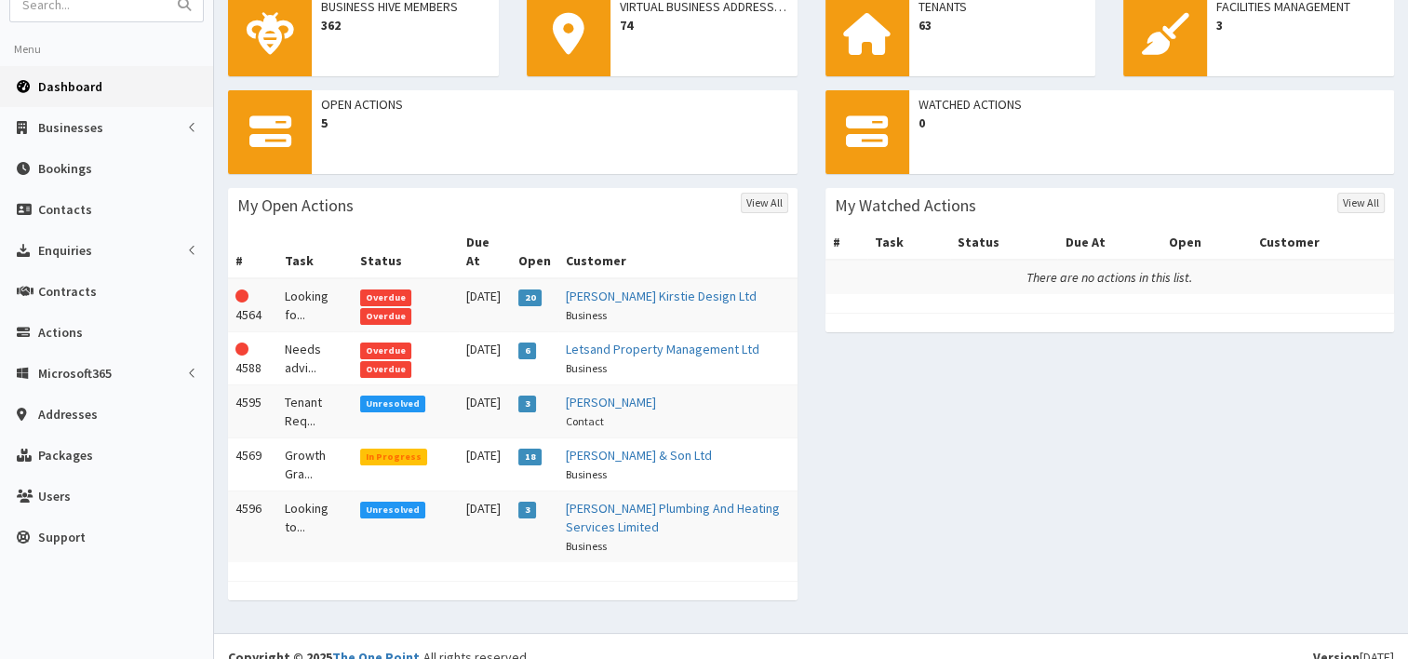
click at [402, 502] on span "Unresolved" at bounding box center [393, 510] width 66 height 17
